Goal: Contribute content

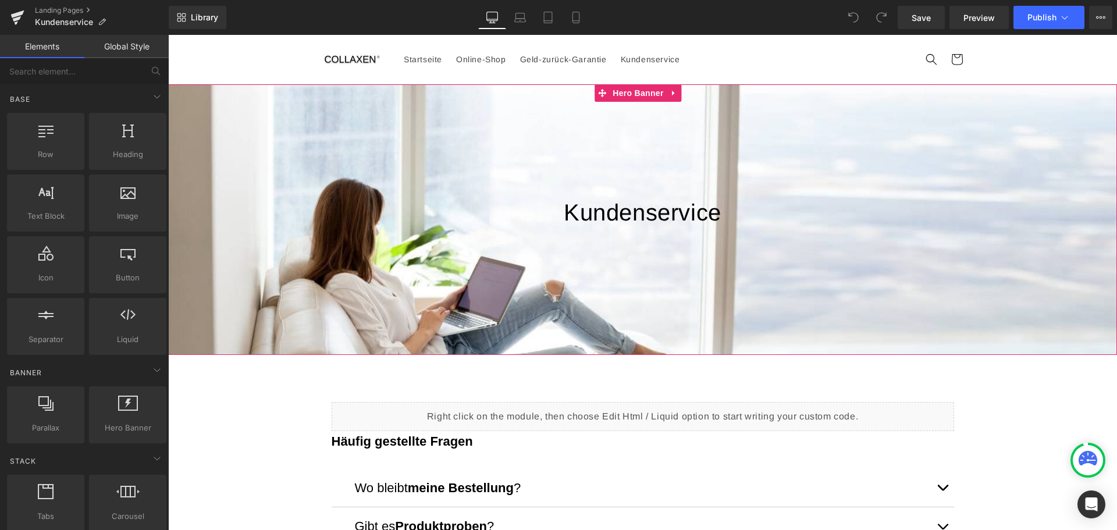
scroll to position [349, 0]
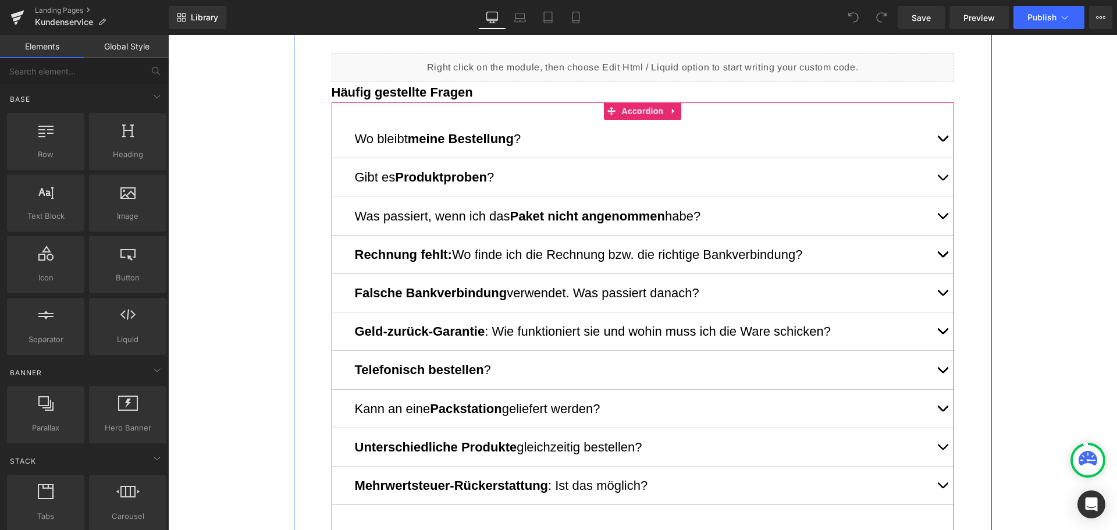
click at [932, 370] on button "button" at bounding box center [941, 370] width 23 height 38
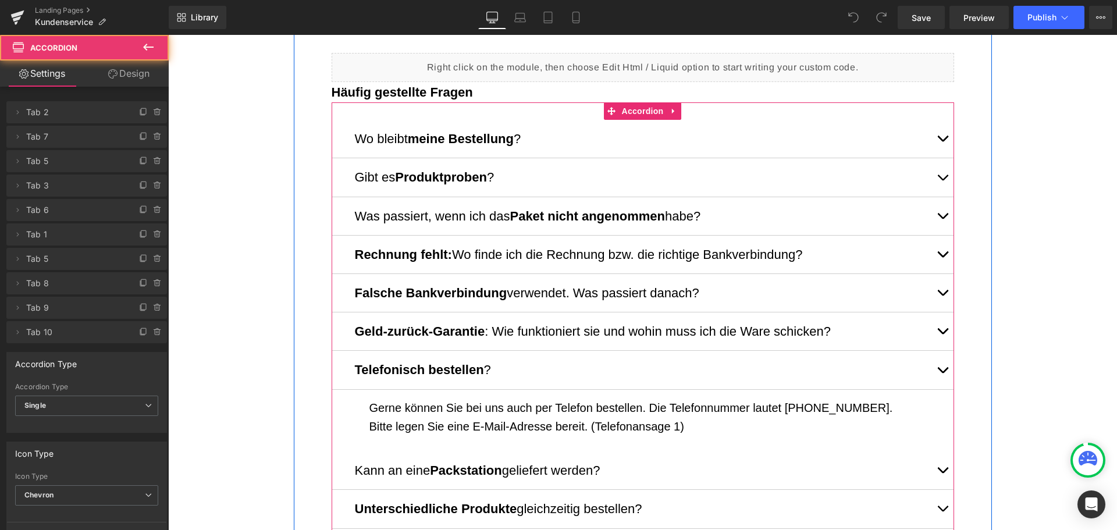
click at [942, 373] on span "button" at bounding box center [942, 373] width 0 height 0
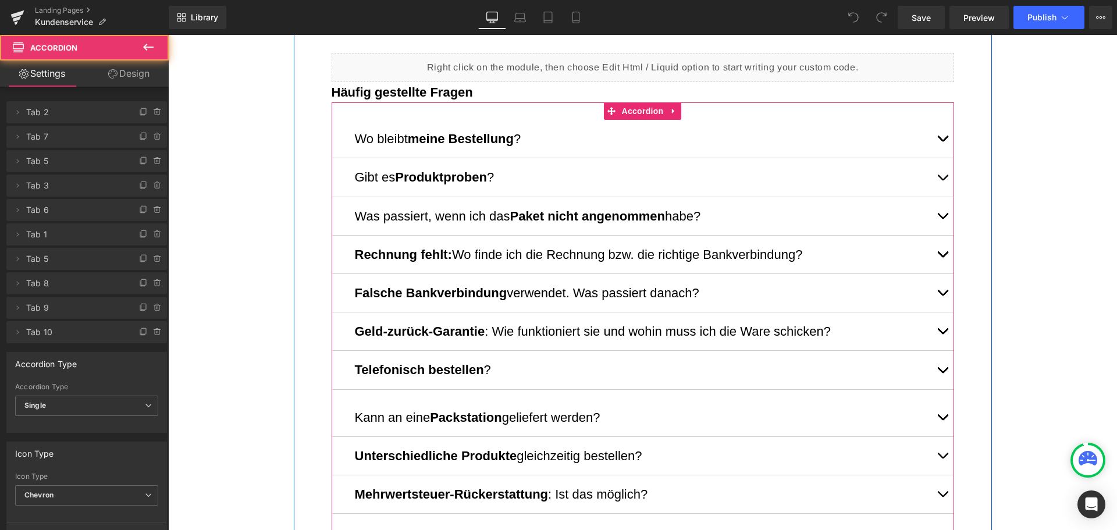
click at [942, 373] on span "button" at bounding box center [942, 373] width 0 height 0
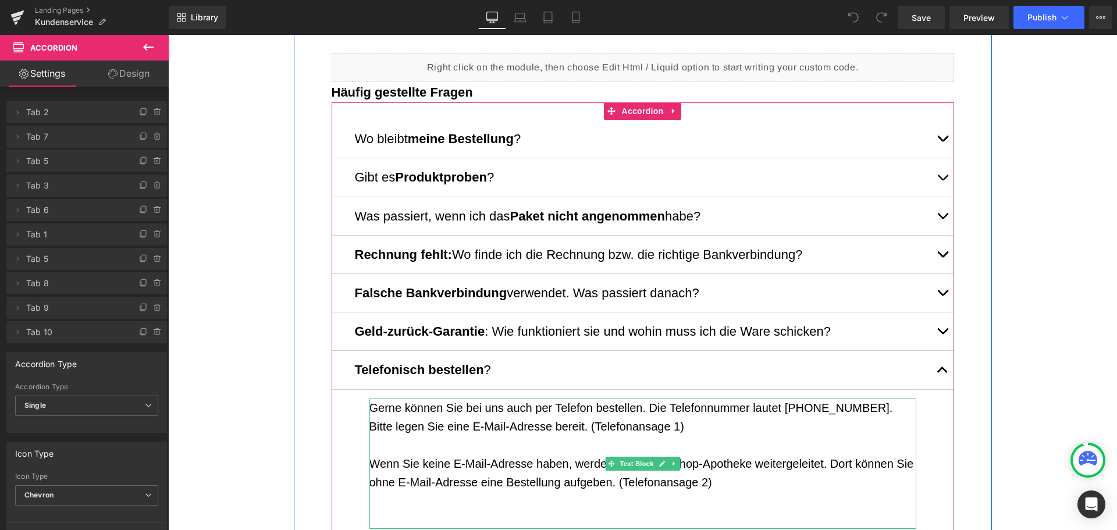
click at [698, 461] on p "Wenn Sie keine E-Mail-Adresse haben, werden Sie an die Shop-Apotheke weitergele…" at bounding box center [642, 472] width 547 height 37
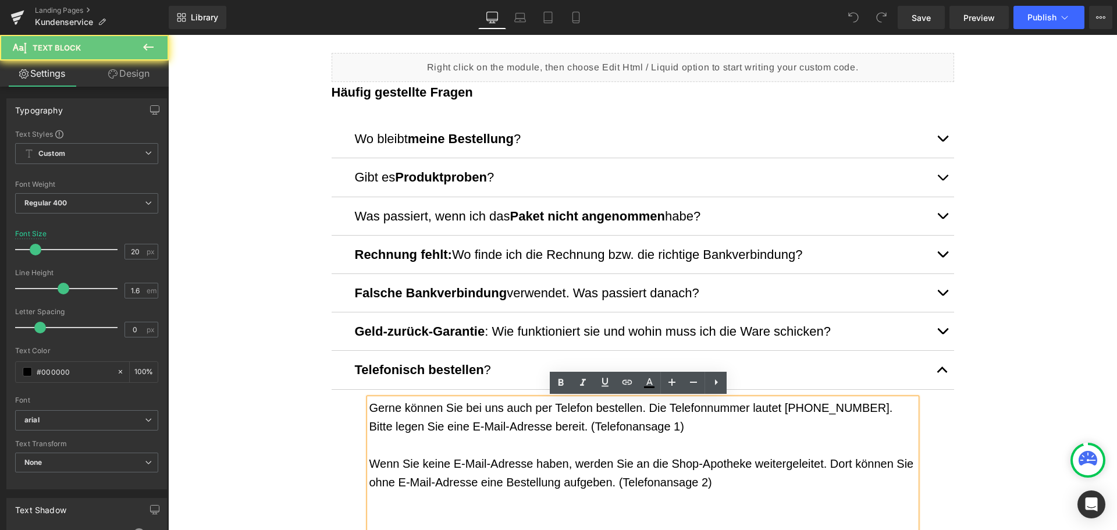
click at [687, 463] on p "Wenn Sie keine E-Mail-Adresse haben, werden Sie an die Shop-Apotheke weitergele…" at bounding box center [642, 472] width 547 height 37
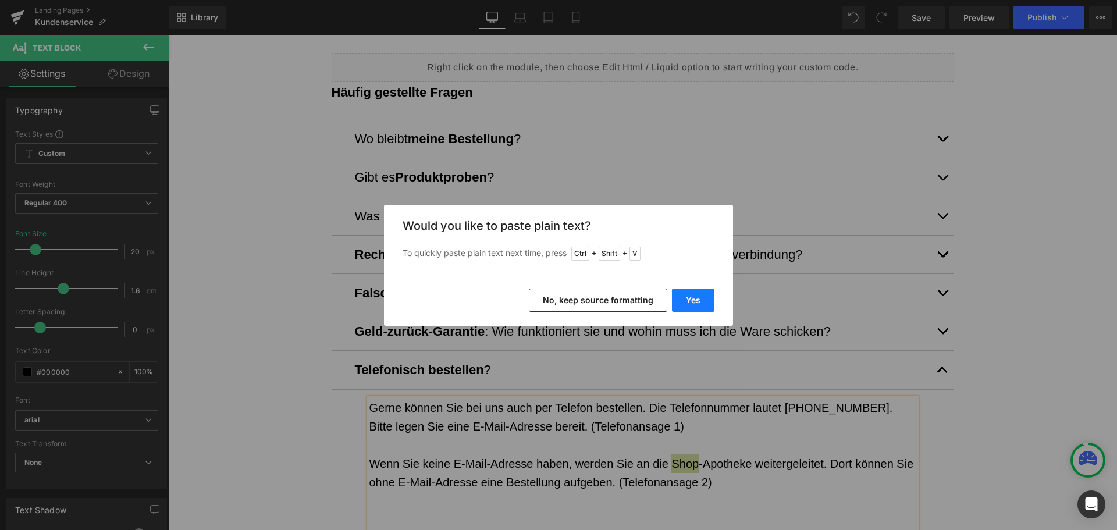
click at [703, 298] on button "Yes" at bounding box center [693, 299] width 42 height 23
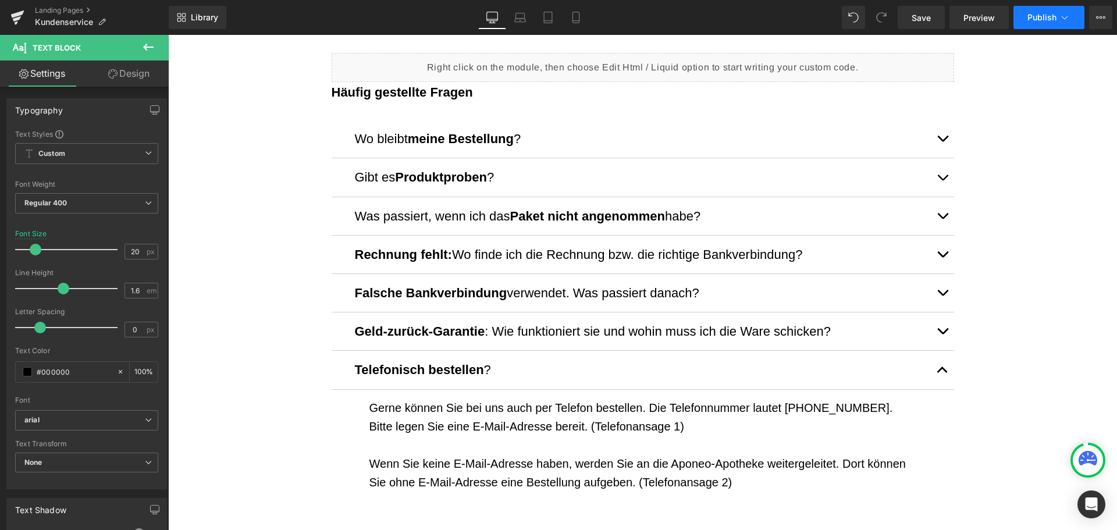
click at [1035, 17] on span "Publish" at bounding box center [1041, 17] width 29 height 9
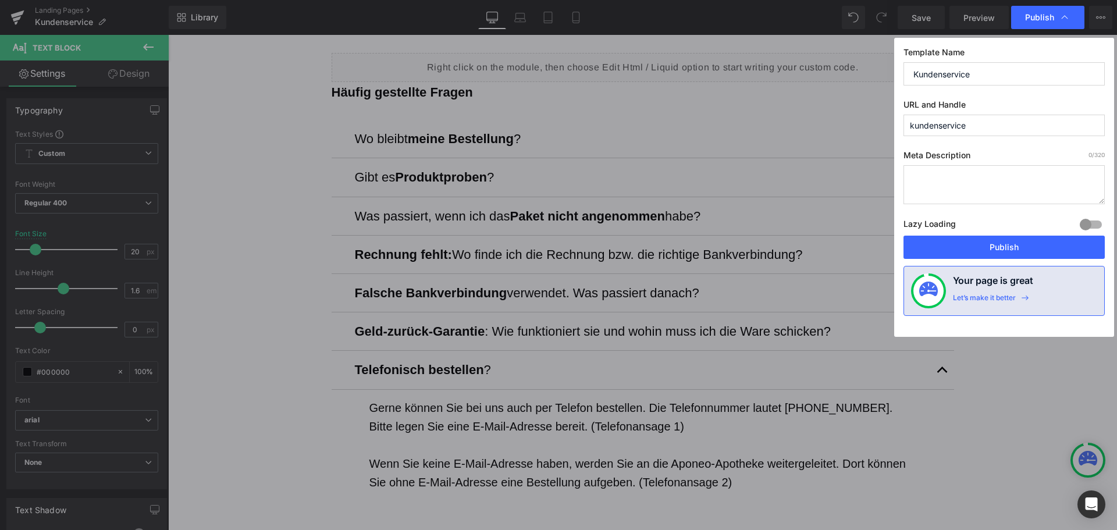
click at [1002, 234] on div "Lazy Loading Build Upgrade plan to unlock" at bounding box center [1003, 225] width 201 height 19
click at [1002, 246] on button "Publish" at bounding box center [1003, 247] width 201 height 23
